Goal: Transaction & Acquisition: Purchase product/service

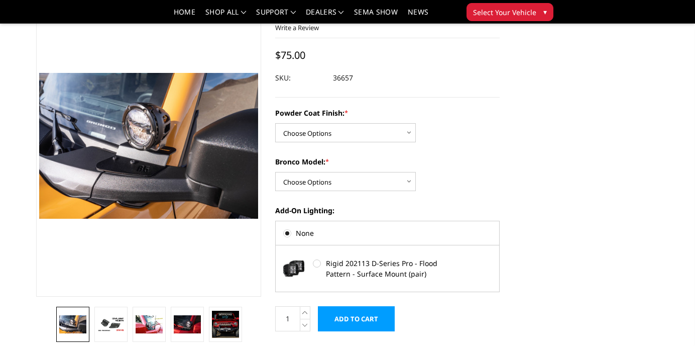
scroll to position [56, 0]
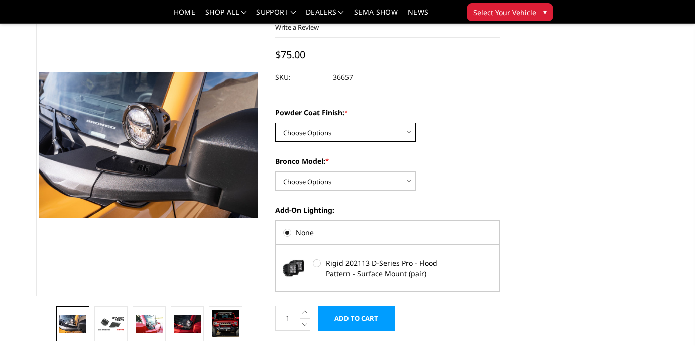
select select "4080"
click option "Textured Black Powder Coat" at bounding box center [0, 0] width 0 height 0
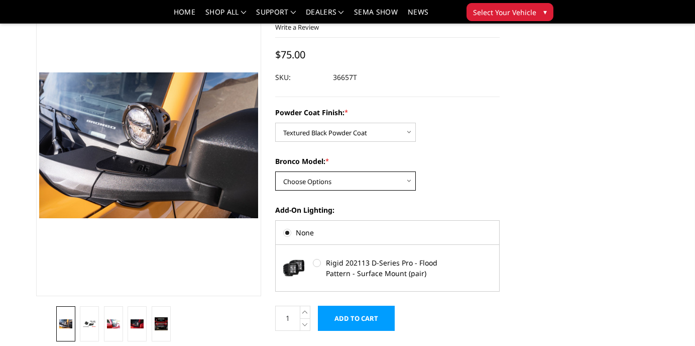
select select "4075"
click option "Base/Badlands/Wildtrak/etc." at bounding box center [0, 0] width 0 height 0
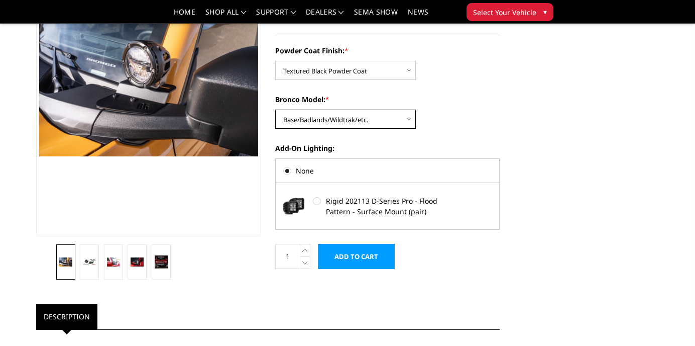
scroll to position [119, 0]
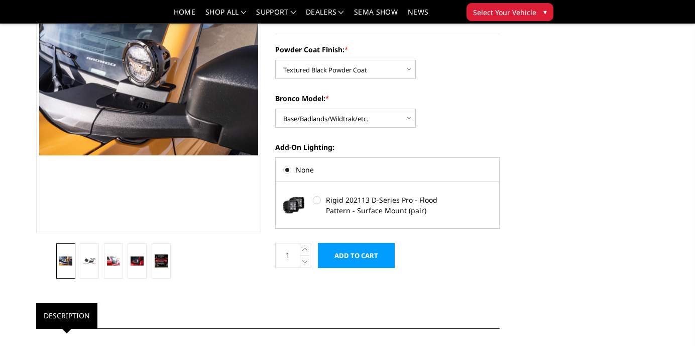
click at [320, 200] on label "Rigid 202113 D-Series Pro - Flood Pattern - Surface Mount (pair)" at bounding box center [387, 204] width 148 height 21
click at [313, 196] on input "Rigid 202113 D-Series Pro - Flood Pattern - Surface Mount (pair)" at bounding box center [313, 195] width 1 height 1
radio input "true"
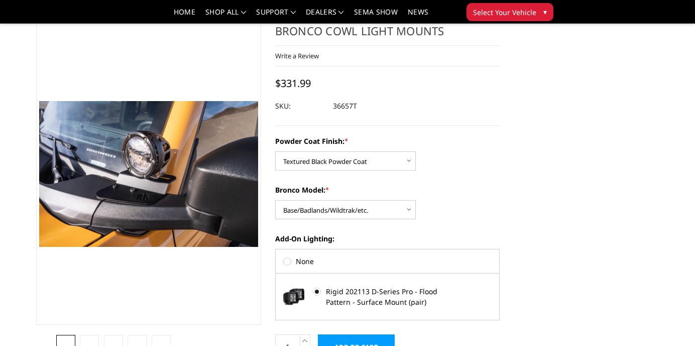
scroll to position [57, 0]
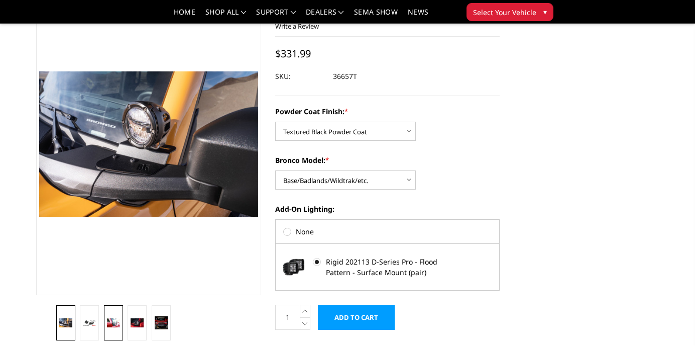
click at [117, 319] on img at bounding box center [113, 322] width 13 height 9
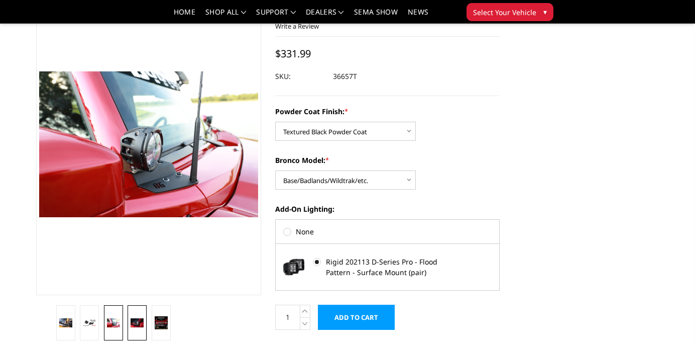
click at [138, 322] on img at bounding box center [137, 322] width 13 height 9
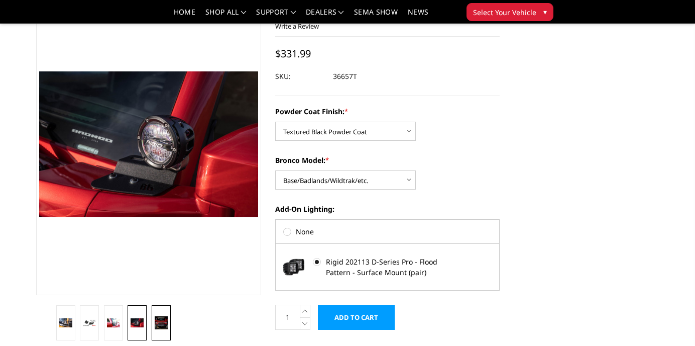
click at [157, 322] on img at bounding box center [161, 322] width 13 height 13
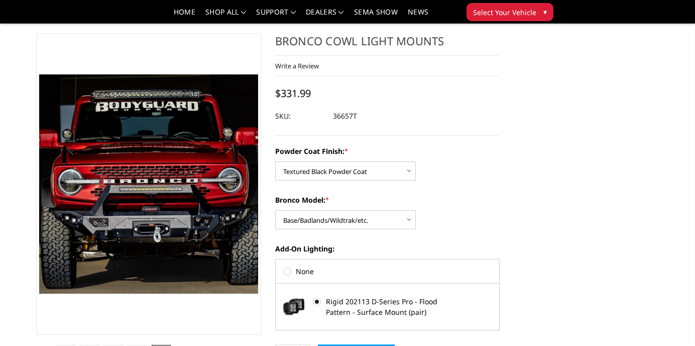
scroll to position [11, 0]
